Goal: Task Accomplishment & Management: Use online tool/utility

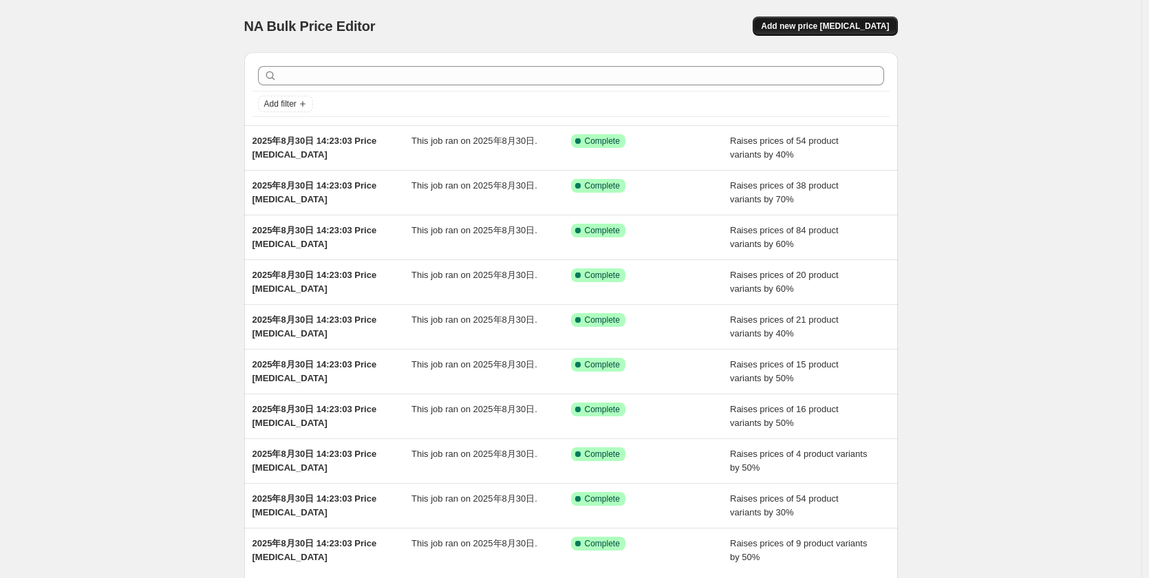
click at [863, 20] on button "Add new price [MEDICAL_DATA]" at bounding box center [825, 26] width 144 height 19
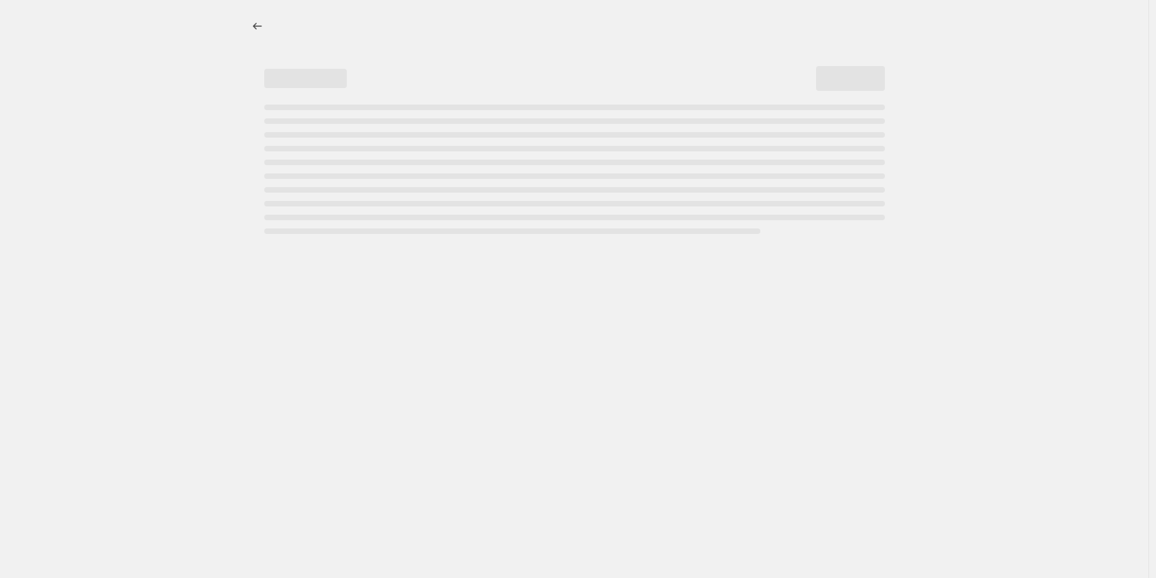
select select "percentage"
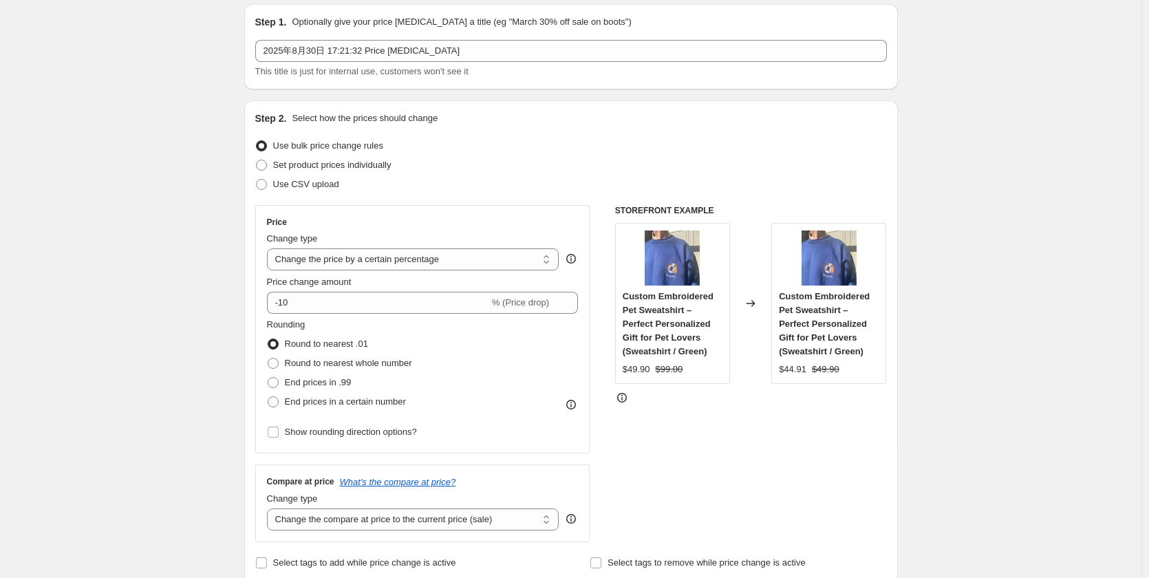
scroll to position [69, 0]
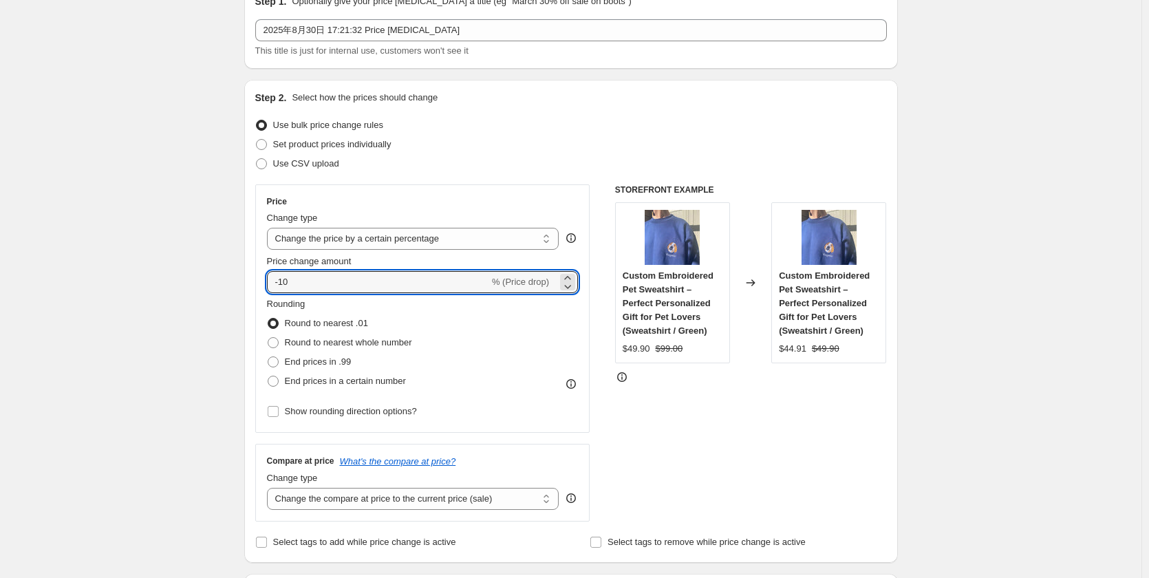
drag, startPoint x: 325, startPoint y: 281, endPoint x: 204, endPoint y: 277, distance: 121.8
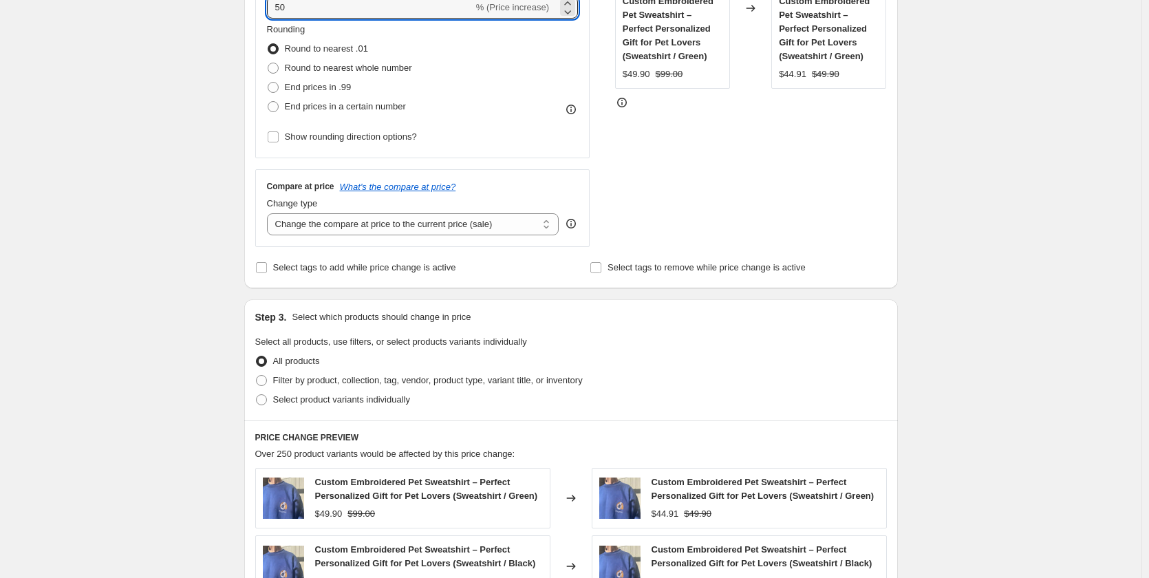
scroll to position [344, 0]
type input "50"
click at [326, 383] on span "Filter by product, collection, tag, vendor, product type, variant title, or inv…" at bounding box center [428, 379] width 310 height 10
click at [257, 375] on input "Filter by product, collection, tag, vendor, product type, variant title, or inv…" at bounding box center [256, 374] width 1 height 1
radio input "true"
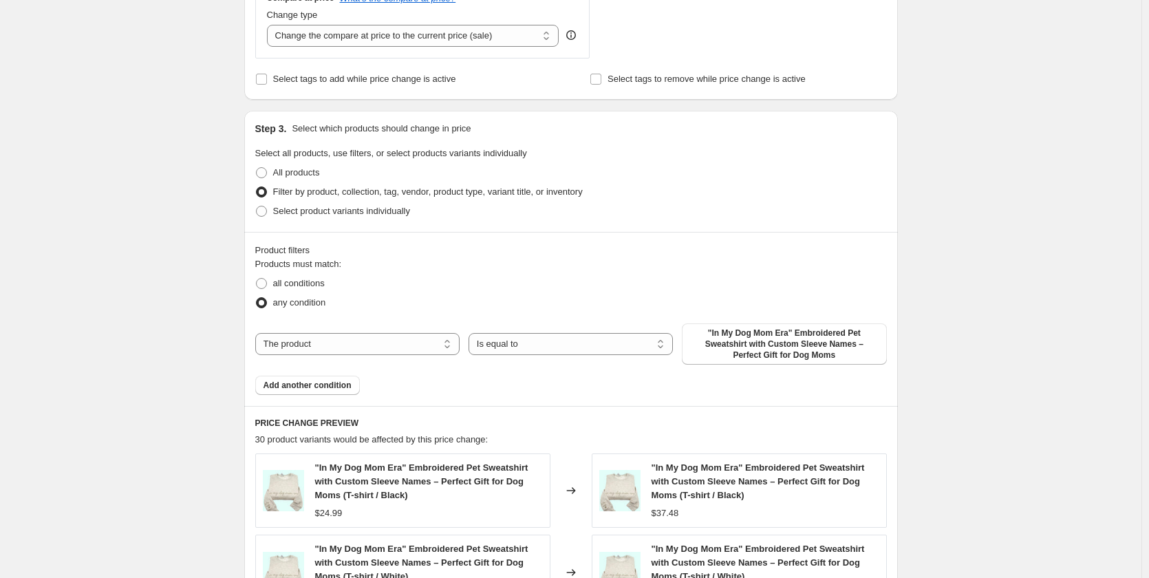
scroll to position [550, 0]
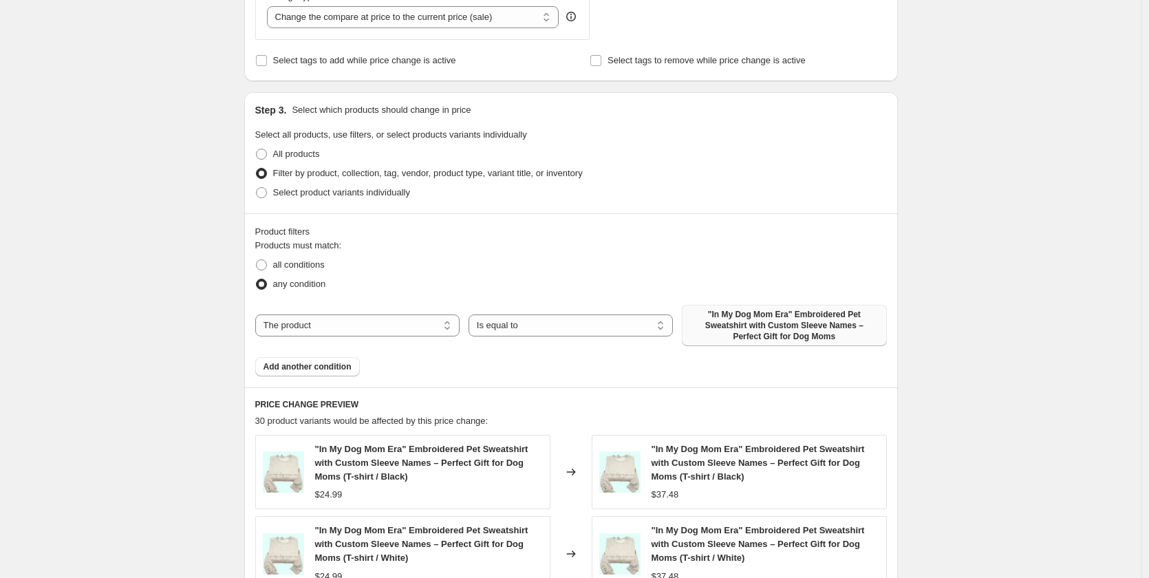
click at [773, 335] on span ""In My Dog Mom Era" Embroidered Pet Sweatshirt with Custom Sleeve Names – Perfe…" at bounding box center [784, 325] width 188 height 33
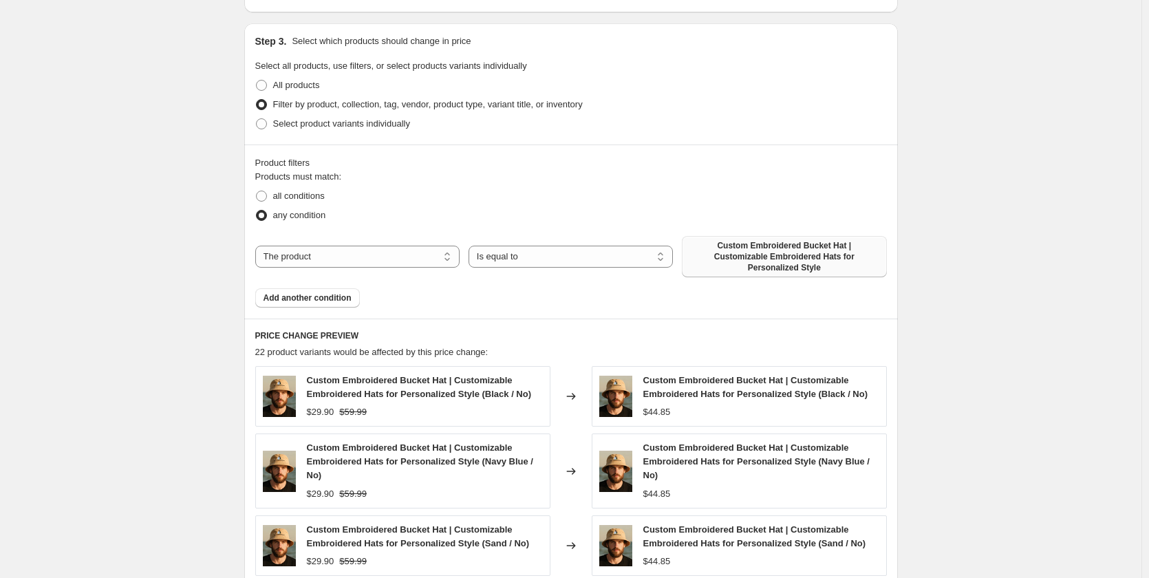
scroll to position [826, 0]
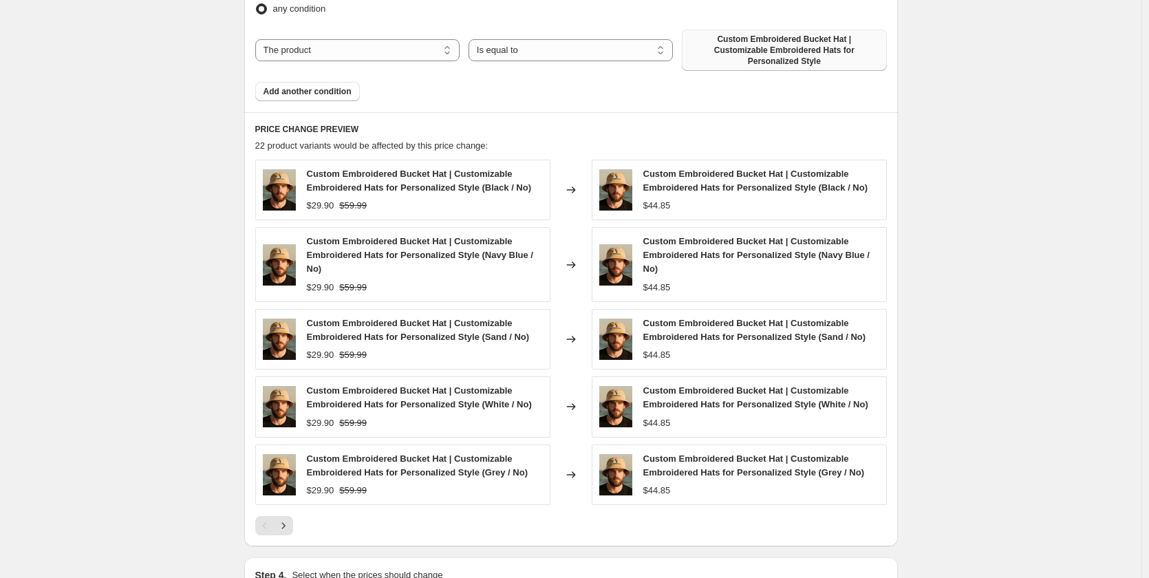
click at [299, 517] on div at bounding box center [571, 525] width 632 height 19
click at [297, 517] on div at bounding box center [571, 525] width 632 height 19
click at [290, 519] on icon "Next" at bounding box center [284, 526] width 14 height 14
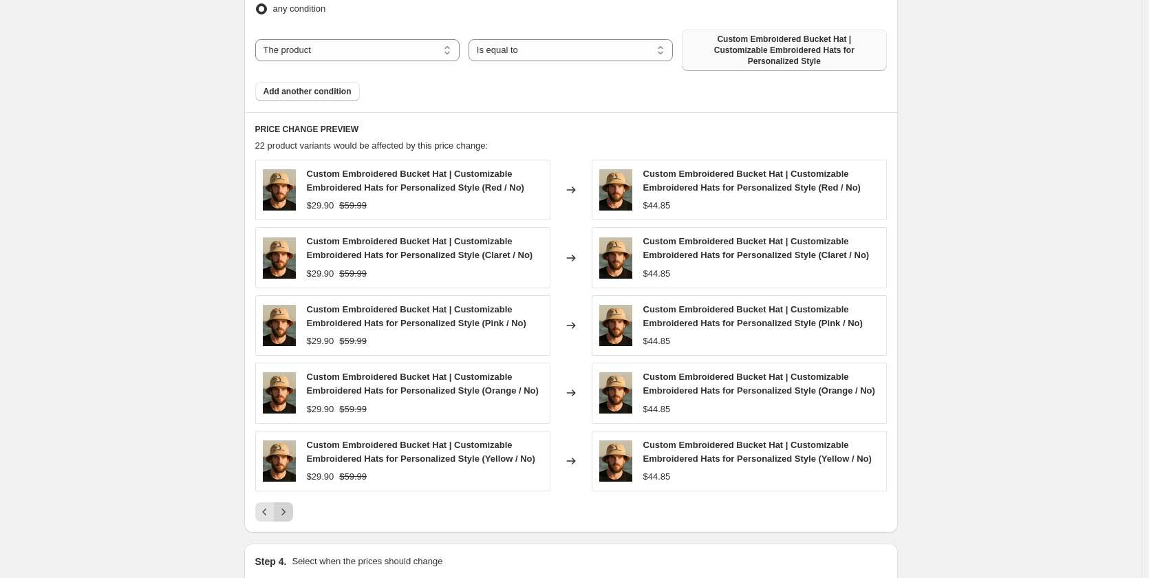
click at [290, 505] on icon "Next" at bounding box center [284, 512] width 14 height 14
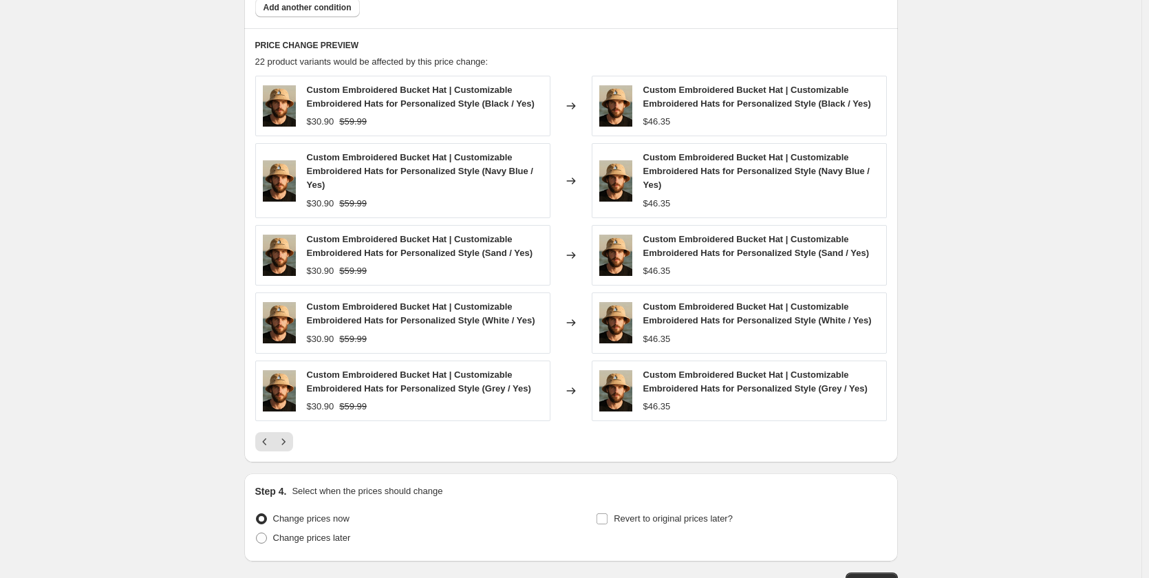
scroll to position [997, 0]
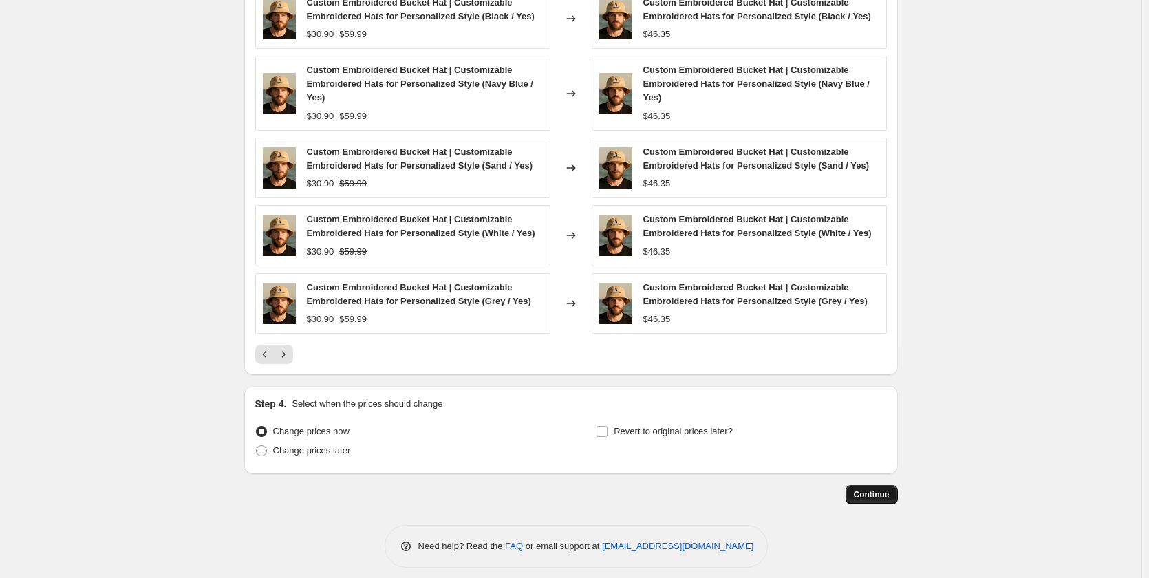
click at [871, 489] on span "Continue" at bounding box center [872, 494] width 36 height 11
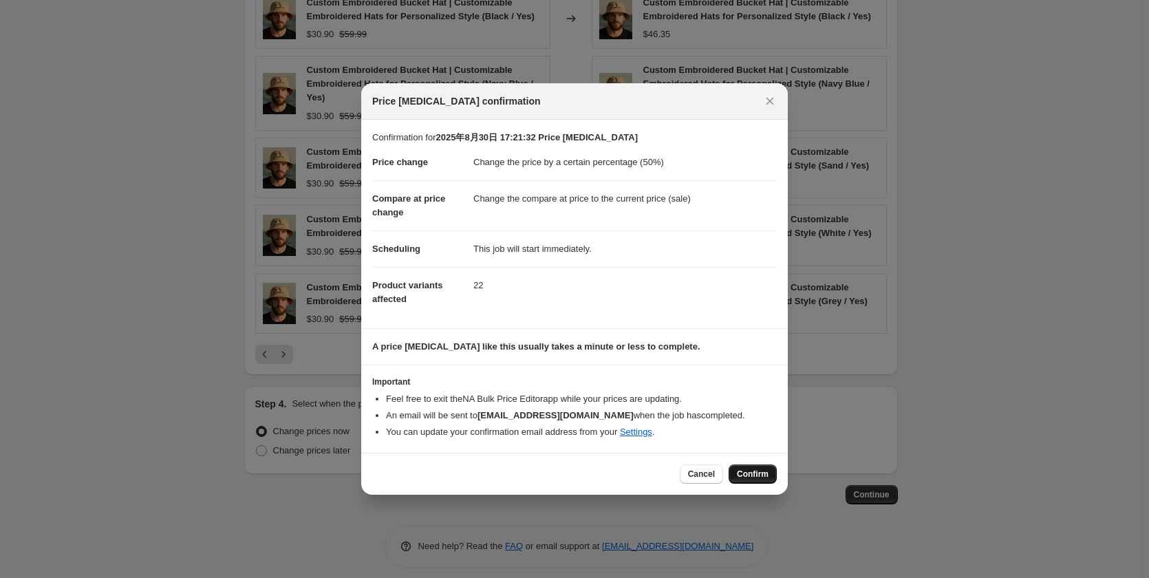
click at [756, 480] on button "Confirm" at bounding box center [753, 473] width 48 height 19
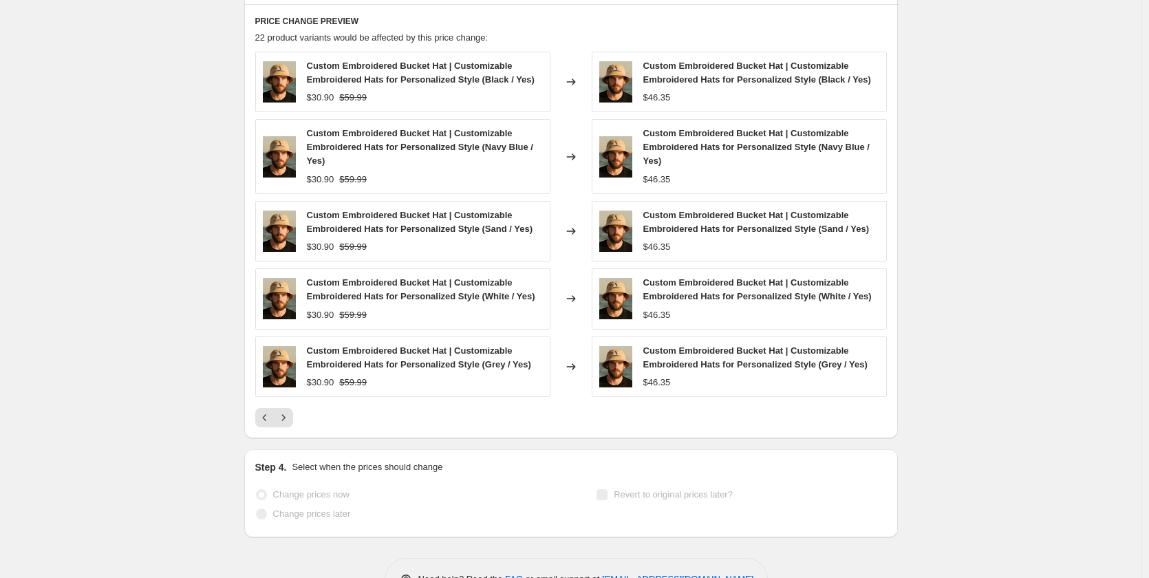
select select "percentage"
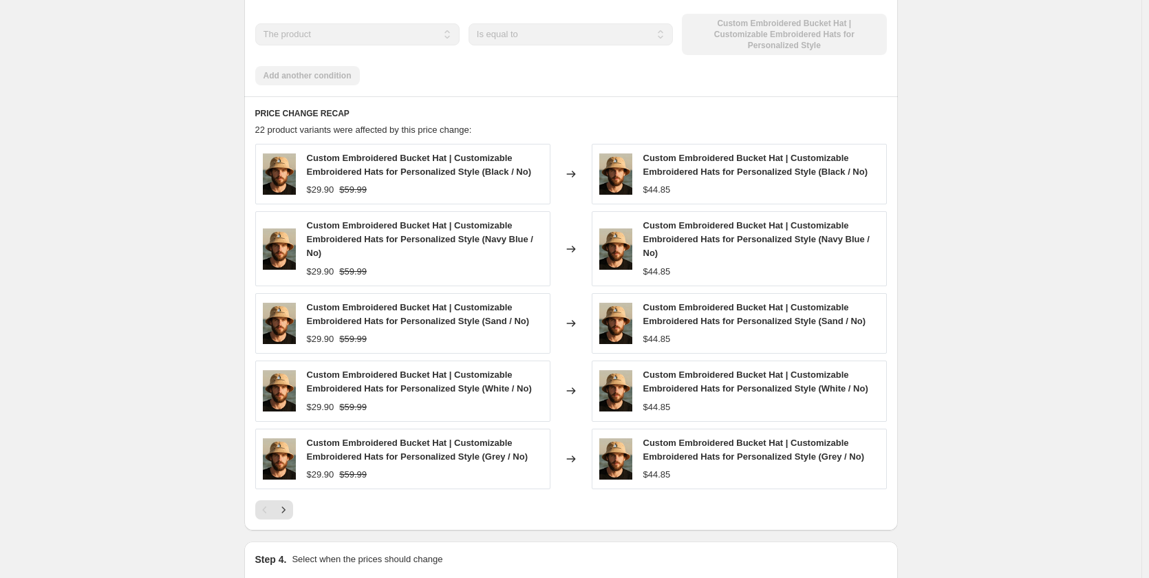
scroll to position [0, 0]
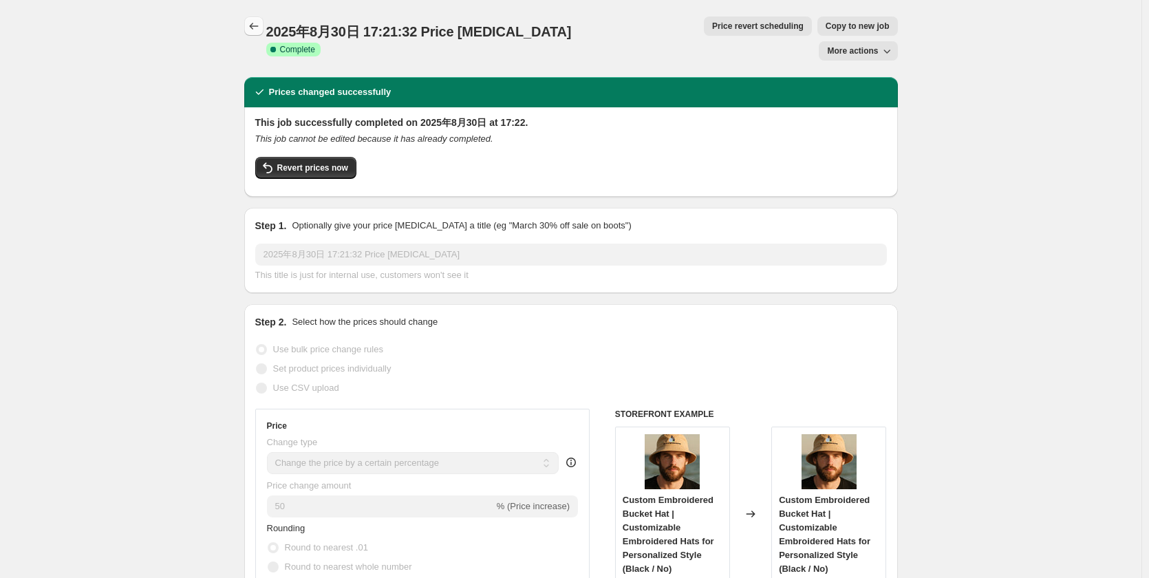
click at [258, 18] on button "Price change jobs" at bounding box center [253, 26] width 19 height 19
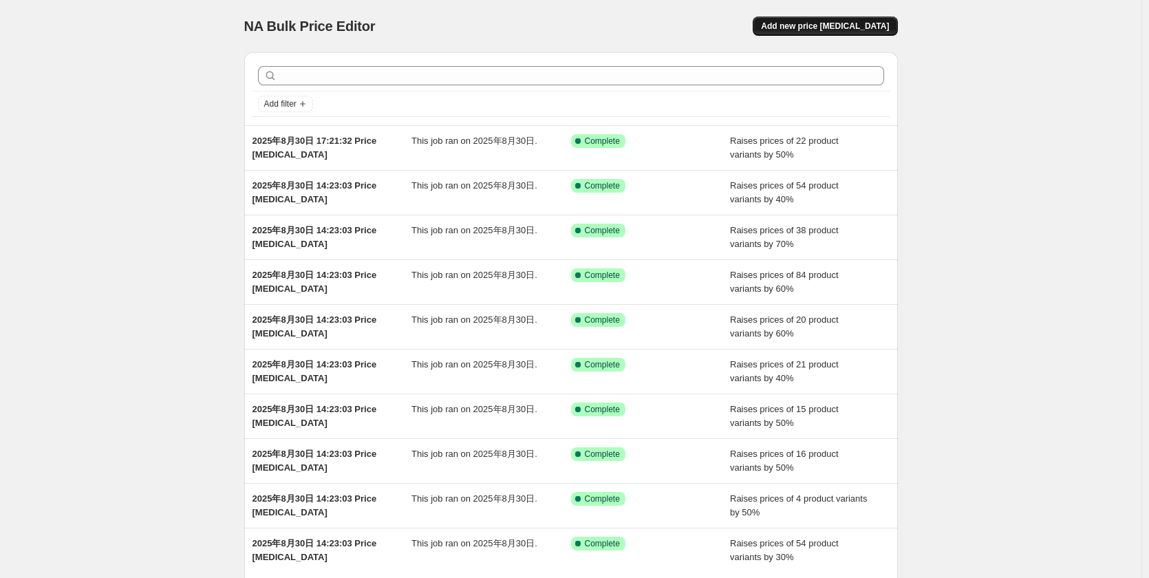
click at [844, 25] on span "Add new price [MEDICAL_DATA]" at bounding box center [825, 26] width 128 height 11
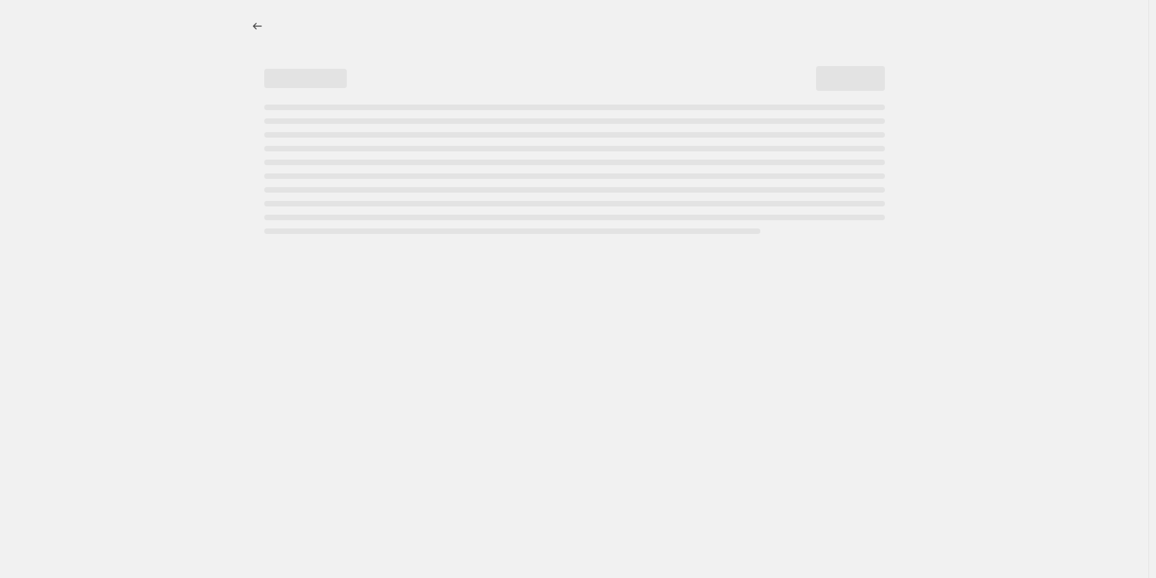
select select "percentage"
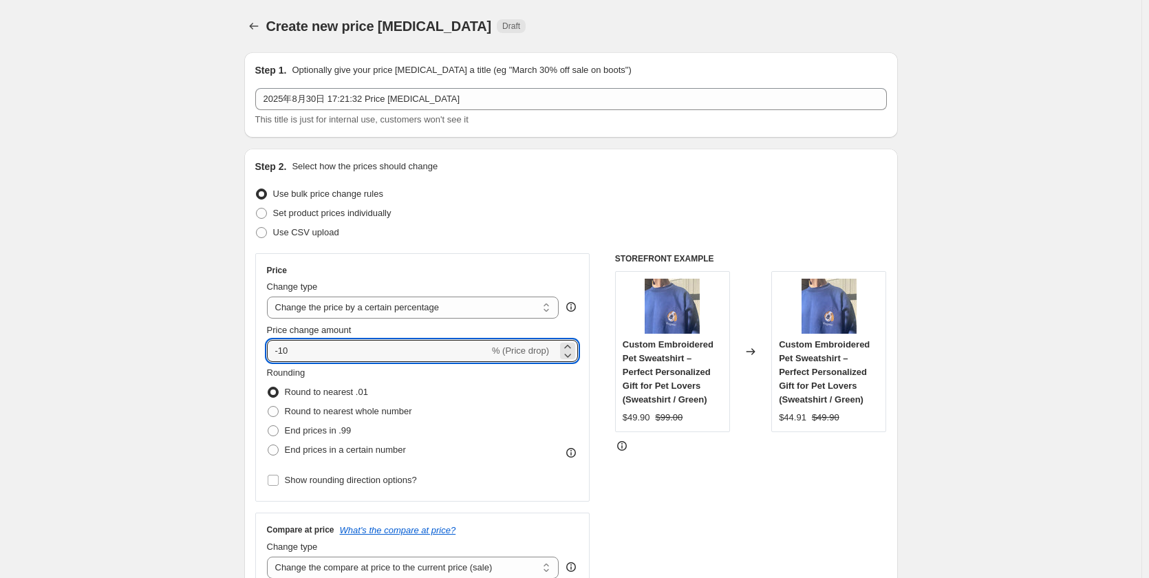
drag, startPoint x: 307, startPoint y: 356, endPoint x: 235, endPoint y: 358, distance: 72.3
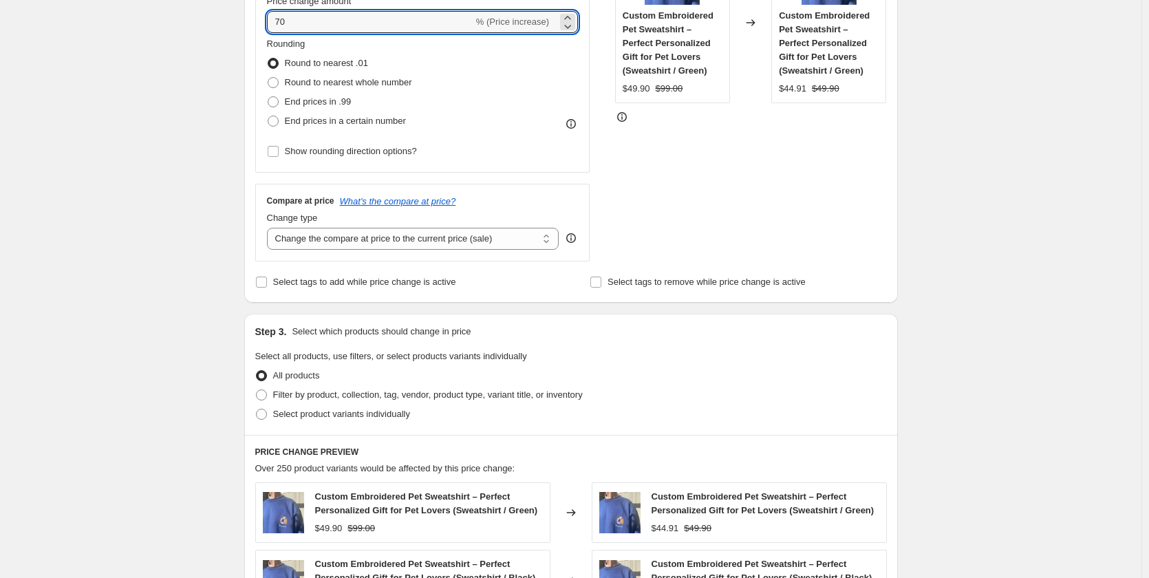
scroll to position [344, 0]
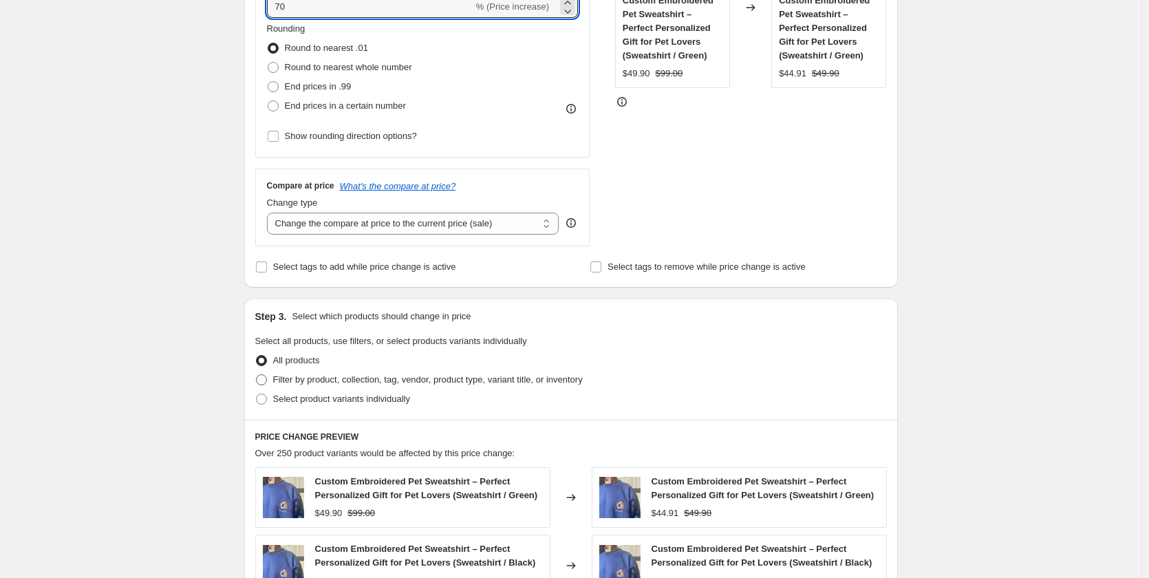
type input "70"
click at [365, 376] on span "Filter by product, collection, tag, vendor, product type, variant title, or inv…" at bounding box center [428, 379] width 310 height 10
click at [257, 375] on input "Filter by product, collection, tag, vendor, product type, variant title, or inv…" at bounding box center [256, 374] width 1 height 1
radio input "true"
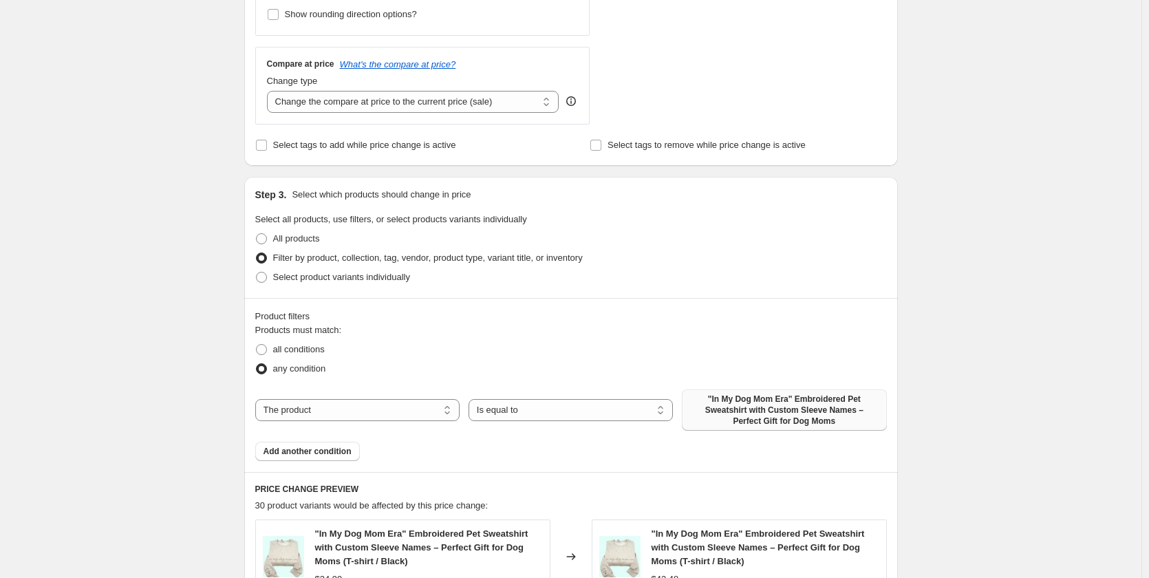
scroll to position [482, 0]
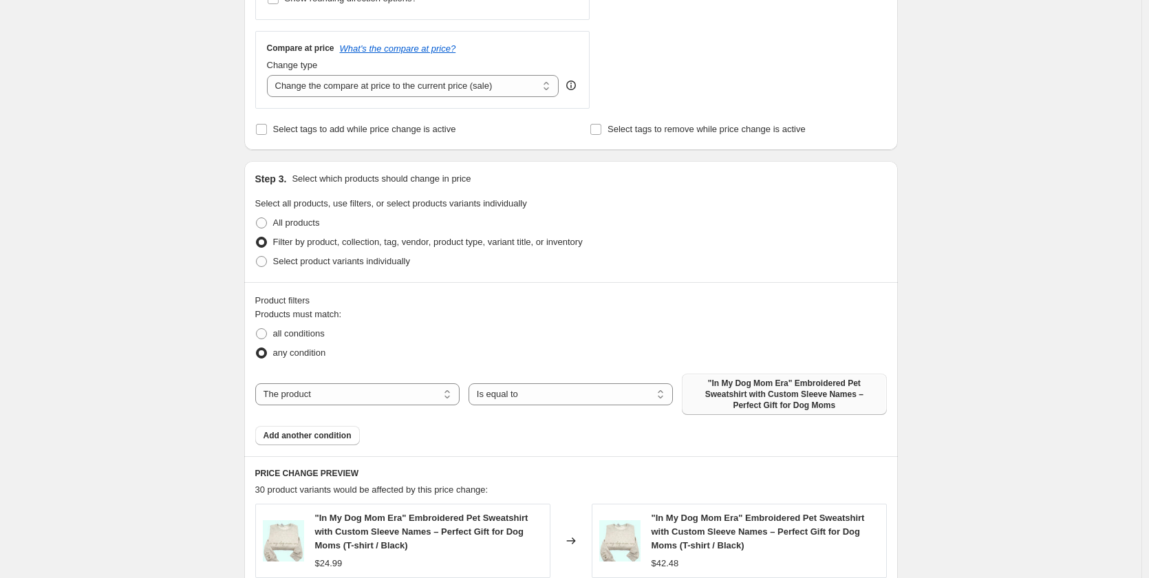
click at [785, 389] on span ""In My Dog Mom Era" Embroidered Pet Sweatshirt with Custom Sleeve Names – Perfe…" at bounding box center [784, 394] width 188 height 33
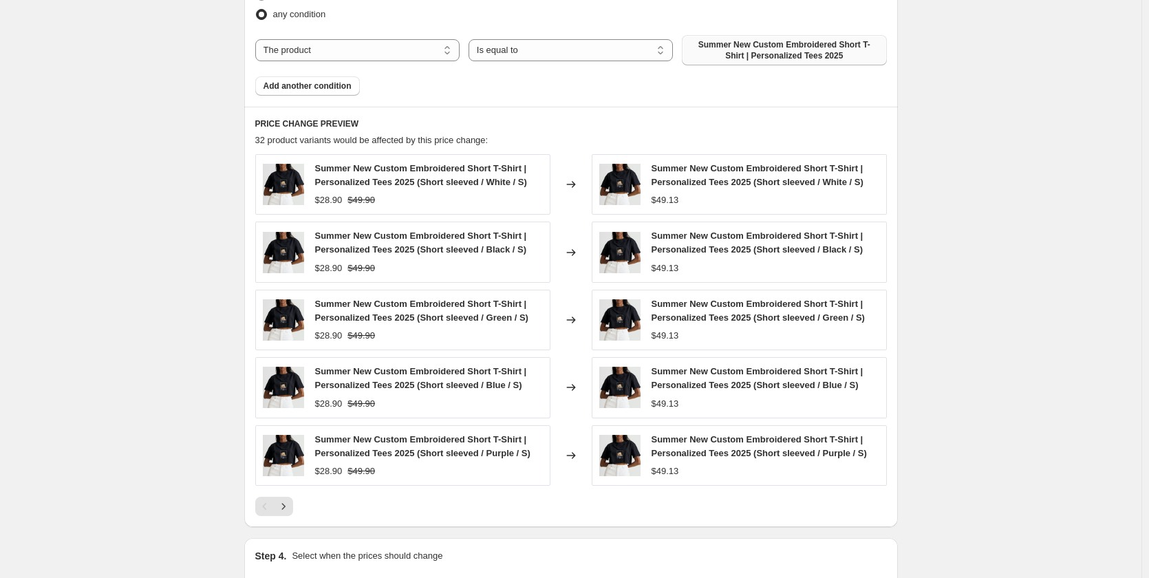
scroll to position [894, 0]
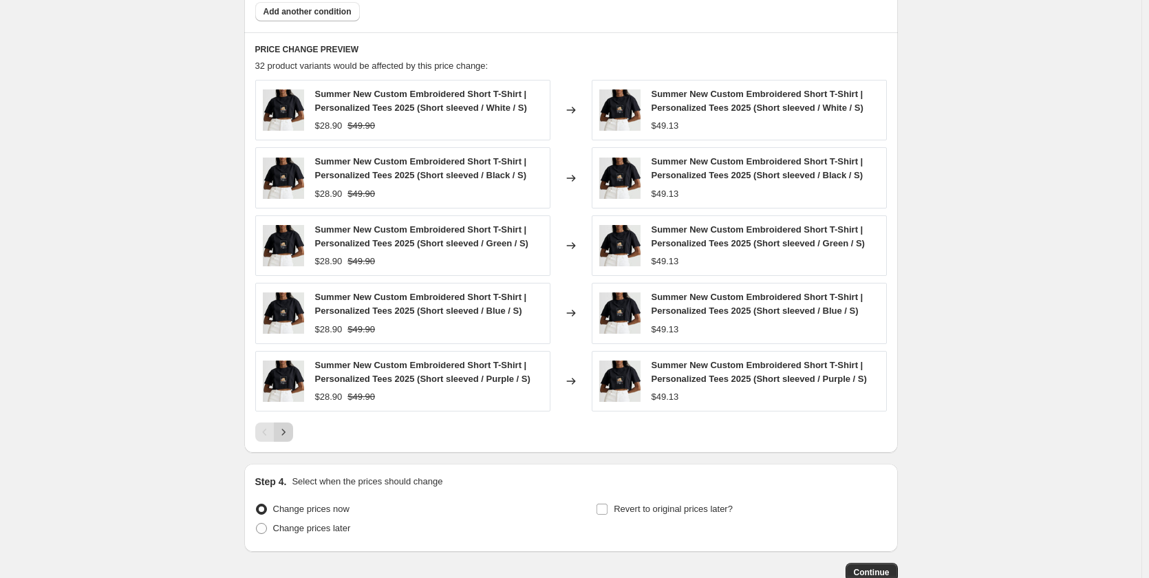
click at [290, 432] on icon "Next" at bounding box center [284, 432] width 14 height 14
drag, startPoint x: 295, startPoint y: 429, endPoint x: 288, endPoint y: 430, distance: 7.6
click at [293, 429] on button "Next" at bounding box center [283, 431] width 19 height 19
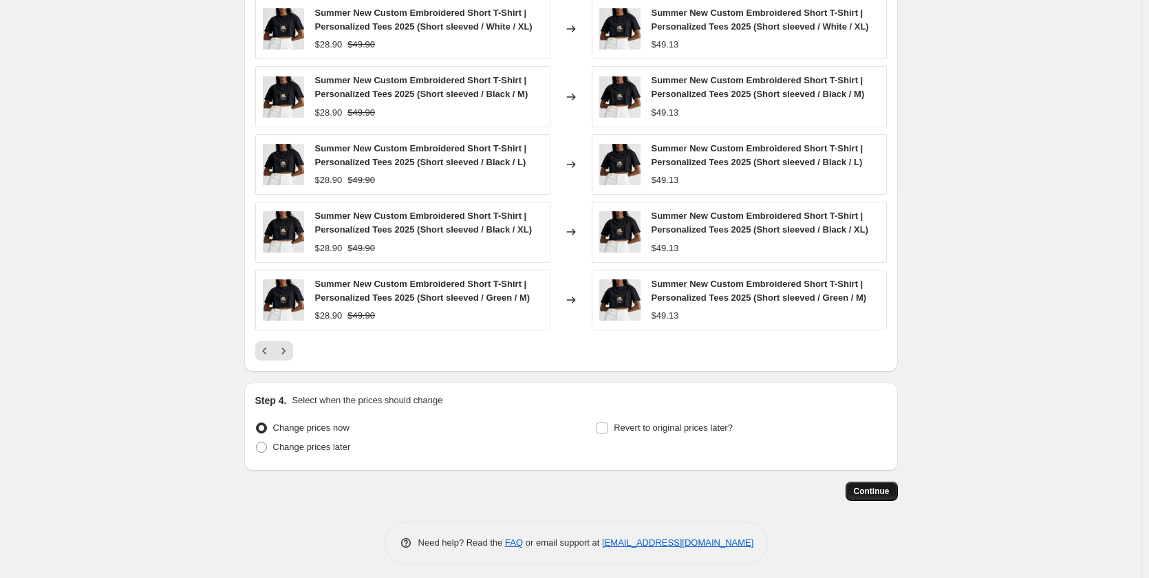
scroll to position [983, 0]
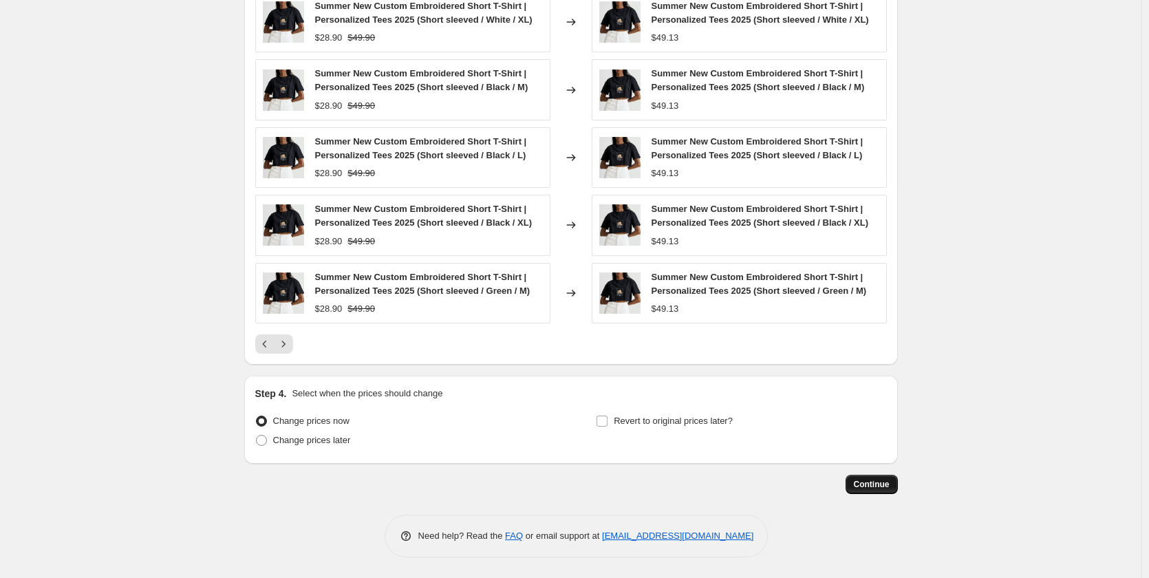
click at [881, 481] on span "Continue" at bounding box center [872, 484] width 36 height 11
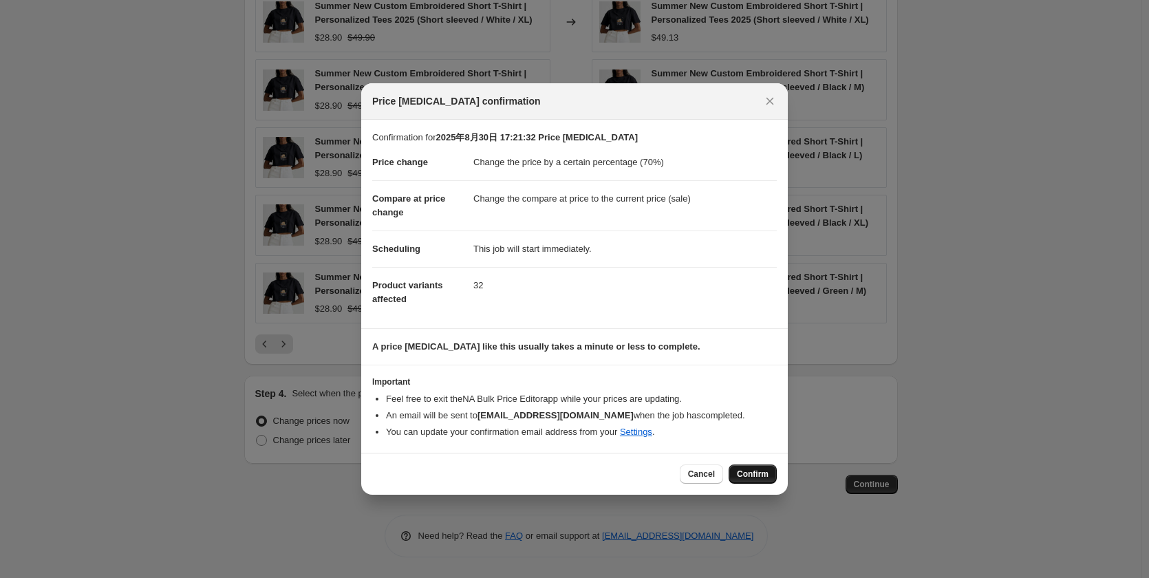
click at [760, 475] on span "Confirm" at bounding box center [753, 474] width 32 height 11
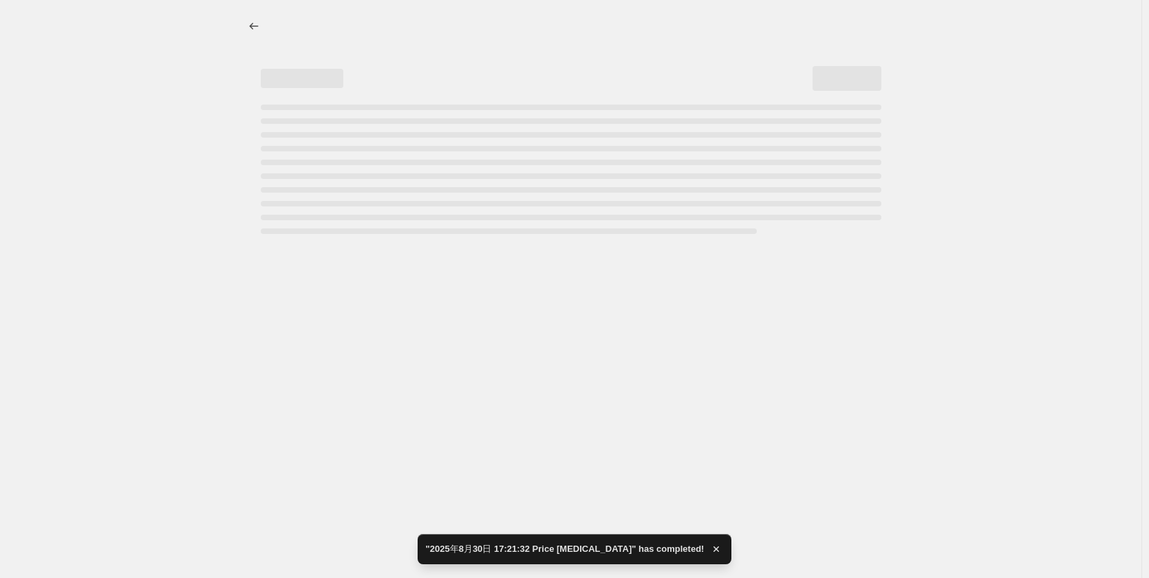
select select "percentage"
